Goal: Book appointment/travel/reservation

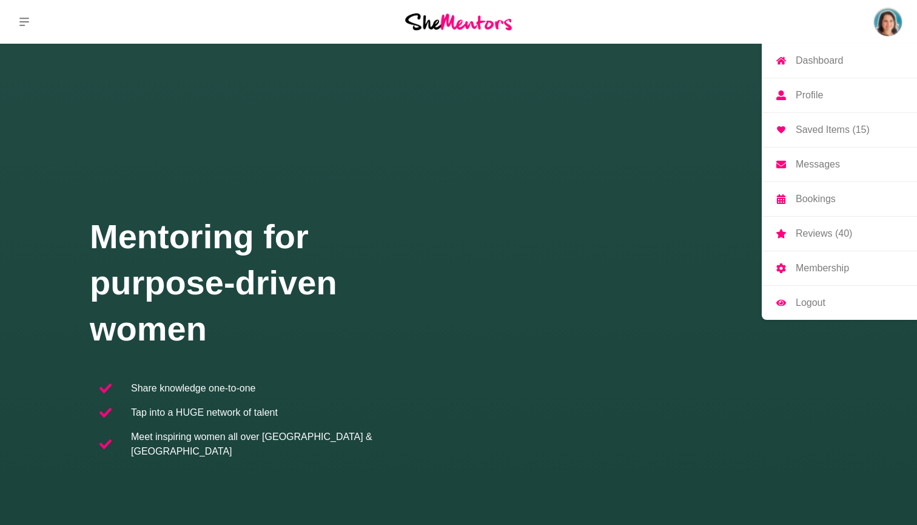
click at [810, 200] on p "Bookings" at bounding box center [816, 199] width 40 height 10
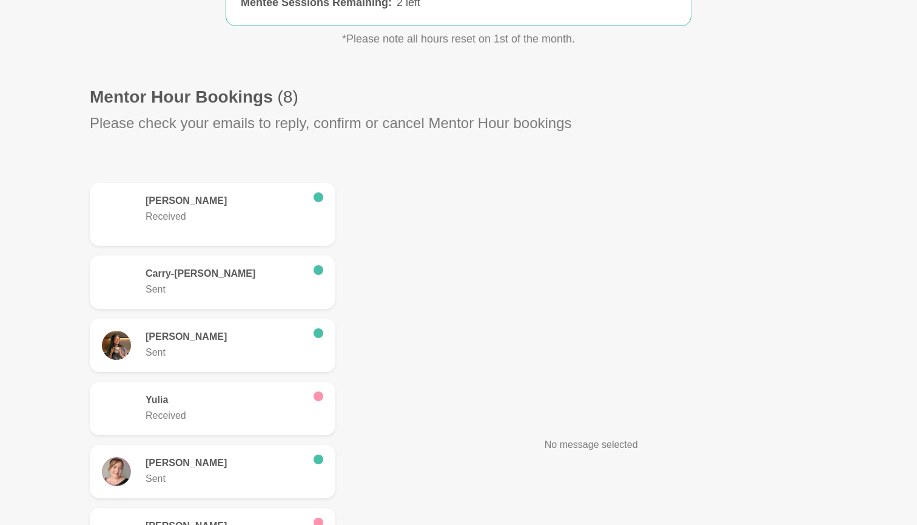
scroll to position [283, 0]
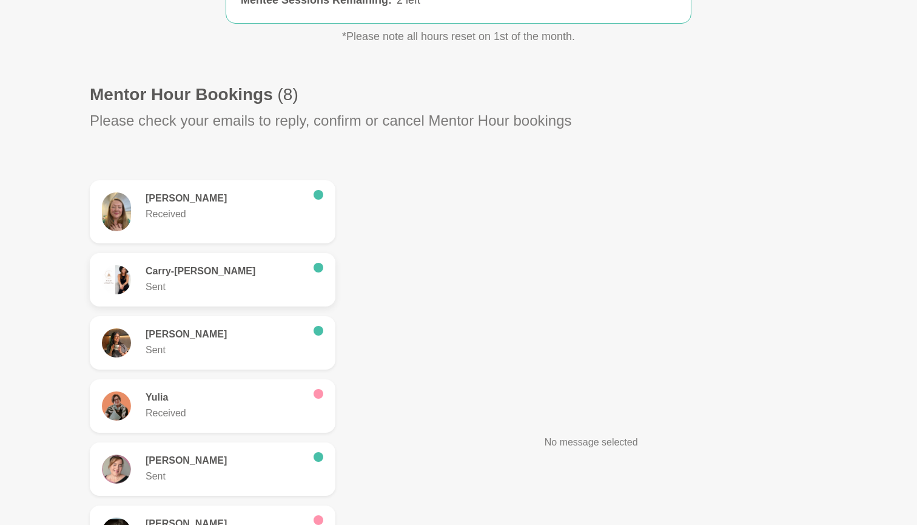
click at [222, 275] on h6 "Carry-[PERSON_NAME]" at bounding box center [225, 271] width 158 height 12
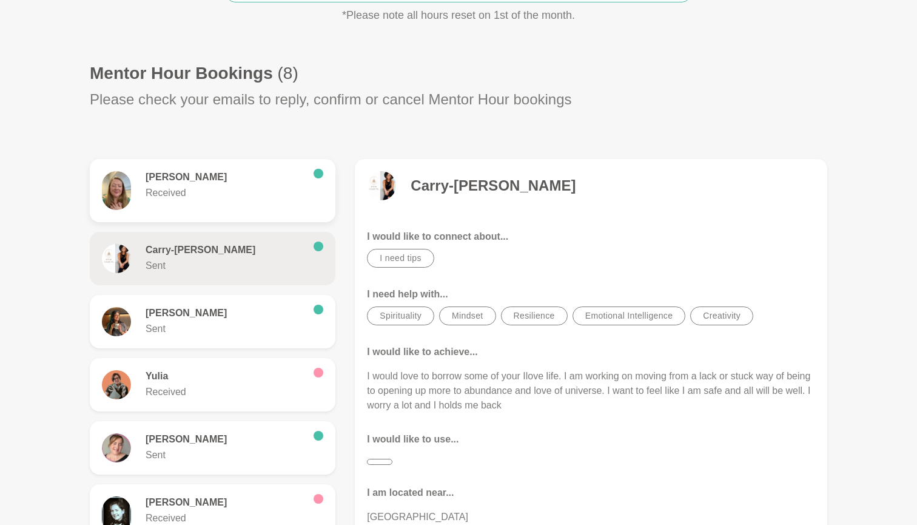
scroll to position [311, 0]
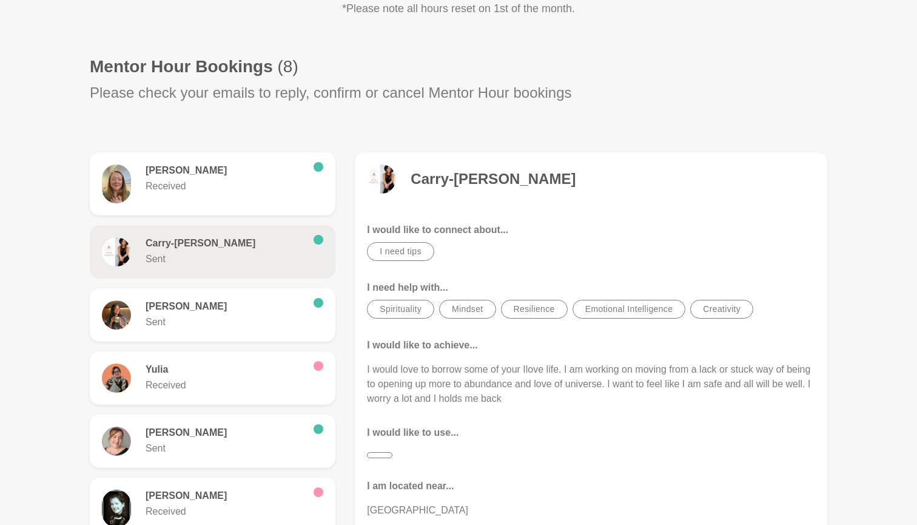
click at [184, 243] on h6 "Carry-[PERSON_NAME]" at bounding box center [225, 243] width 158 height 12
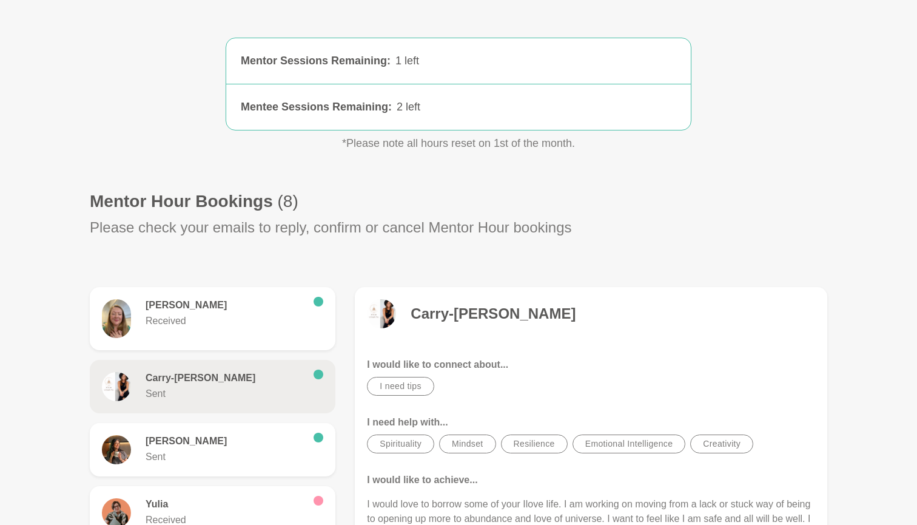
scroll to position [194, 0]
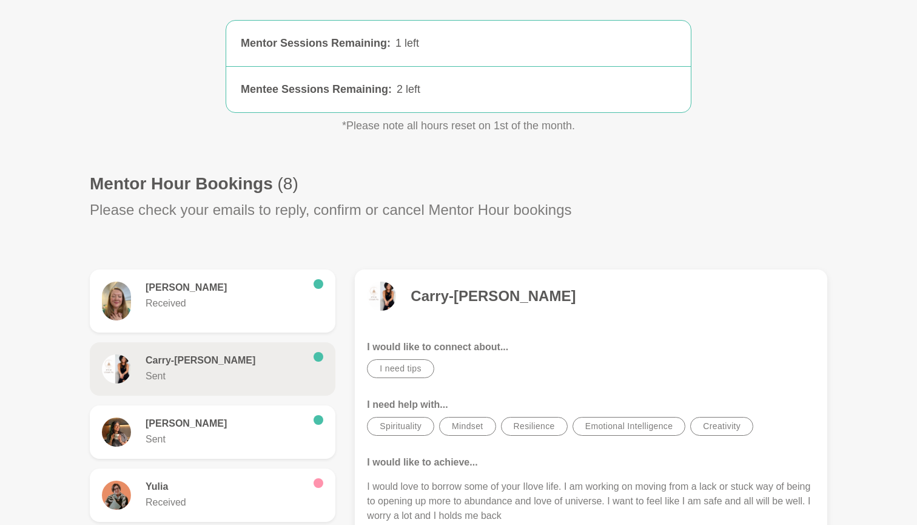
click at [378, 292] on img at bounding box center [381, 295] width 29 height 29
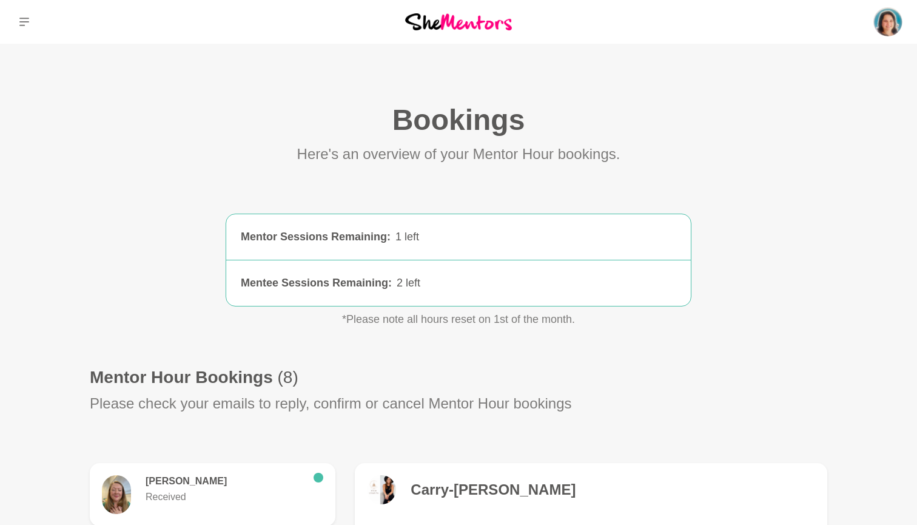
scroll to position [0, 0]
click at [20, 24] on icon at bounding box center [24, 22] width 10 height 10
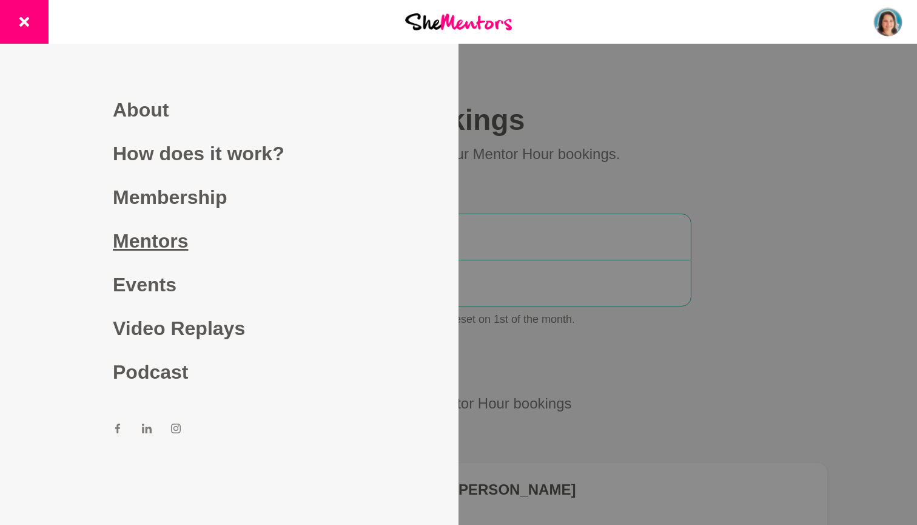
click at [160, 236] on link "Mentors" at bounding box center [229, 241] width 233 height 44
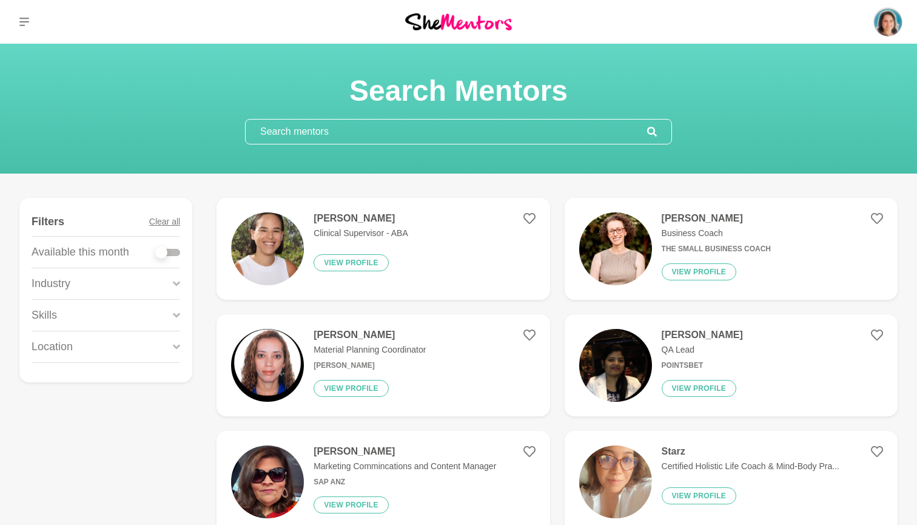
click at [389, 134] on input "text" at bounding box center [447, 132] width 402 height 24
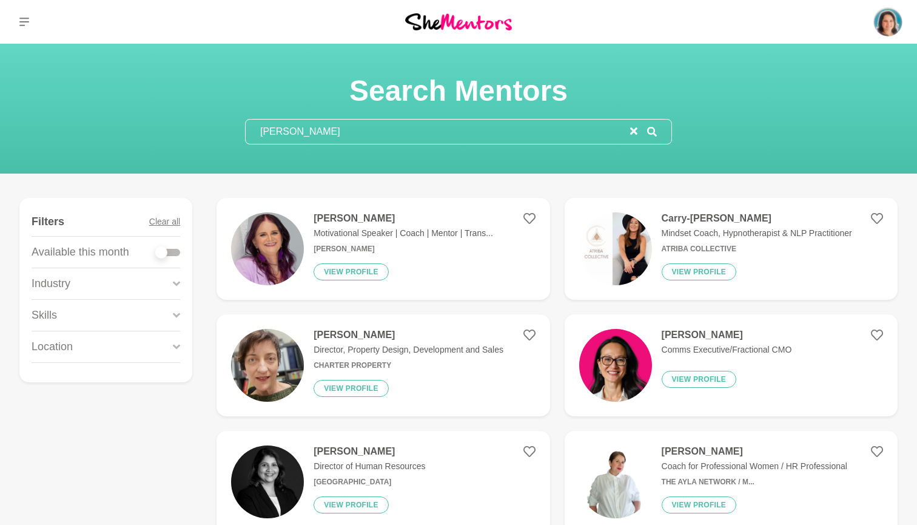
type input "[PERSON_NAME]"
click at [722, 229] on p "Mindset Coach, Hypnotherapist & NLP Practitioner" at bounding box center [757, 233] width 190 height 13
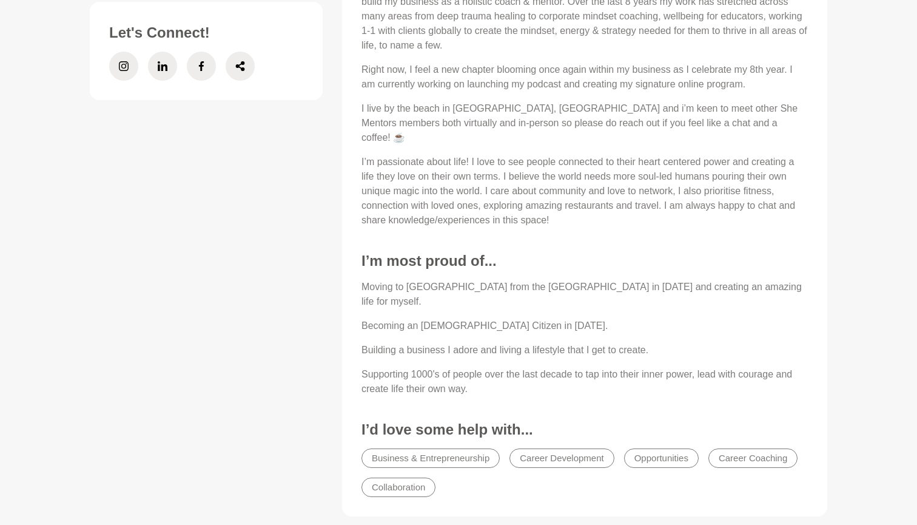
scroll to position [644, 0]
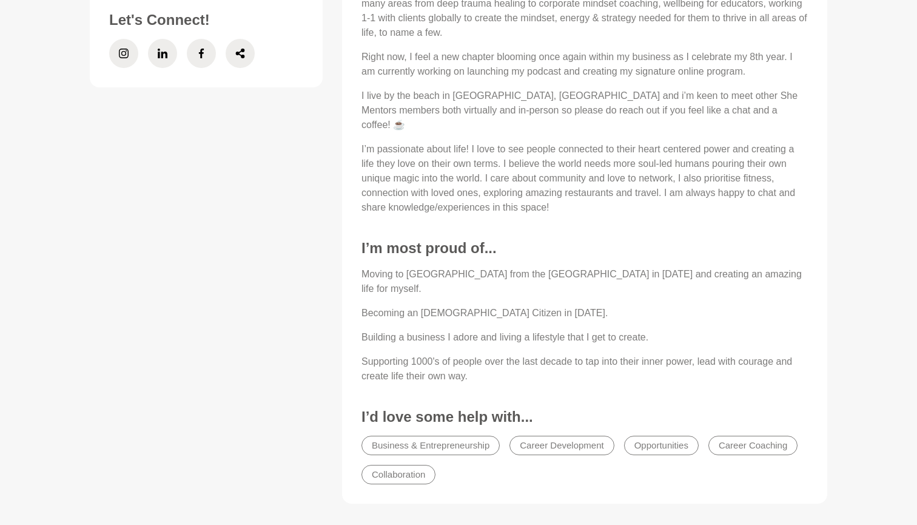
drag, startPoint x: 681, startPoint y: 241, endPoint x: 911, endPoint y: 227, distance: 230.4
click at [687, 242] on h3 "I’m most proud of..." at bounding box center [585, 248] width 446 height 18
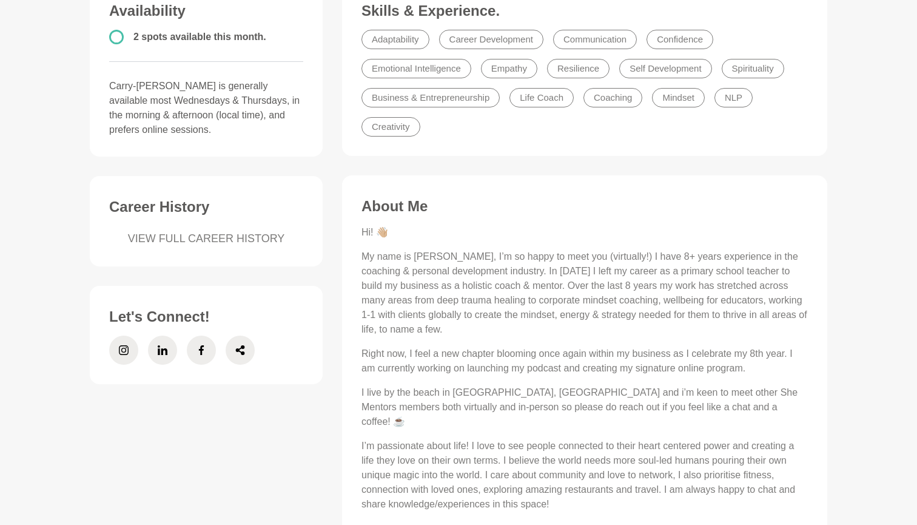
scroll to position [346, 0]
click at [157, 342] on span at bounding box center [162, 351] width 29 height 29
click at [229, 352] on span at bounding box center [240, 351] width 29 height 29
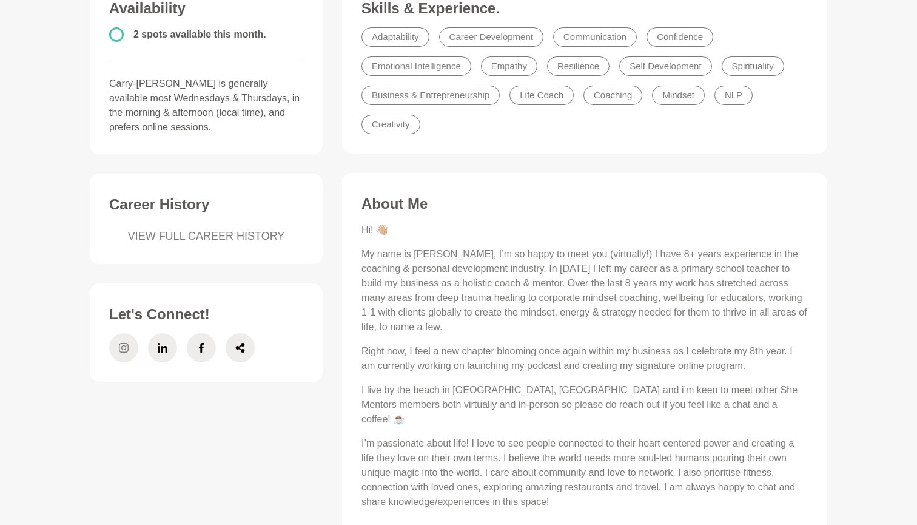
scroll to position [356, 0]
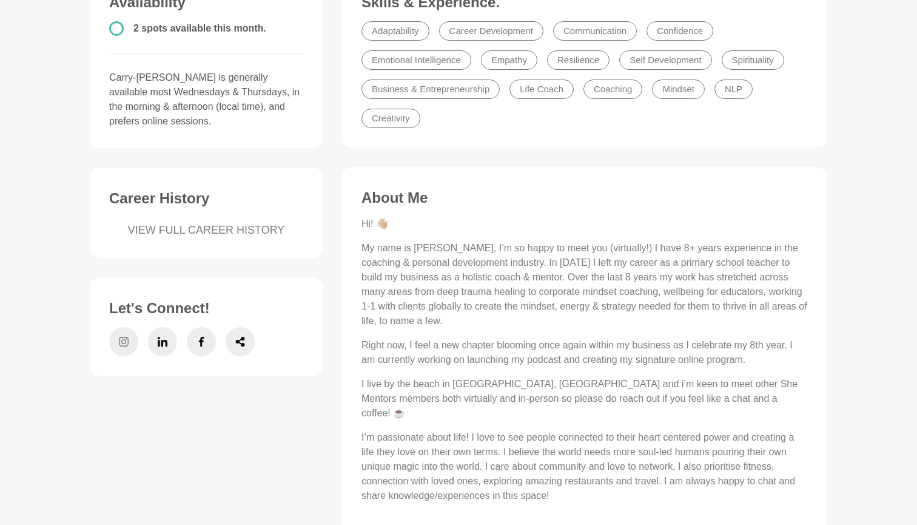
click at [131, 352] on span at bounding box center [123, 341] width 29 height 29
